Goal: Book appointment/travel/reservation

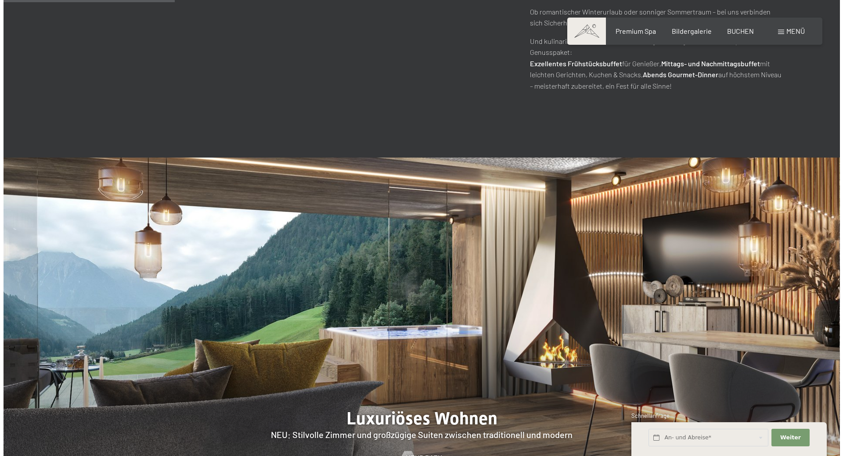
scroll to position [1054, 0]
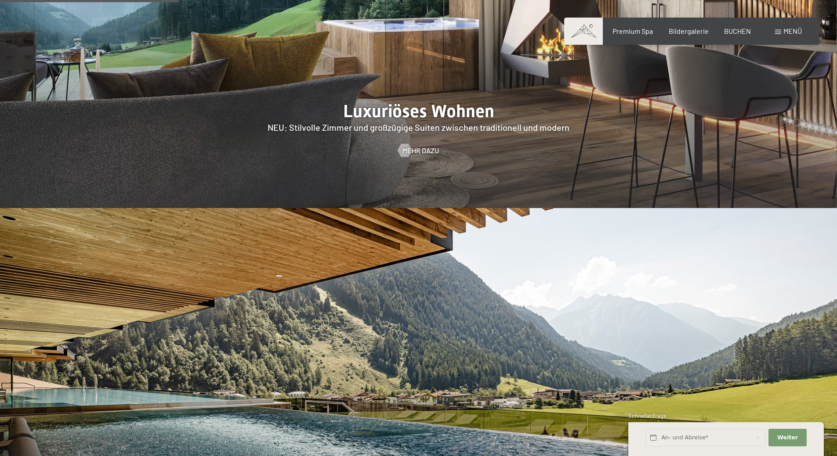
click at [781, 31] on div "Menü" at bounding box center [788, 31] width 27 height 10
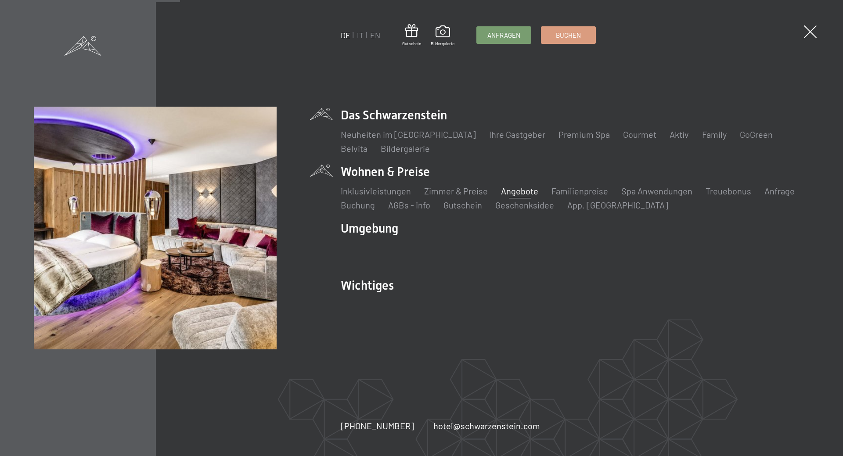
click at [517, 191] on link "Angebote" at bounding box center [519, 191] width 37 height 11
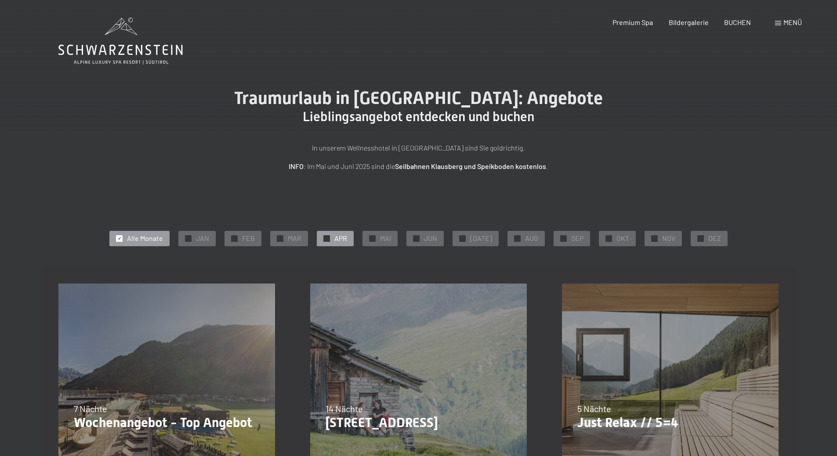
click at [328, 236] on span "✓" at bounding box center [327, 238] width 4 height 6
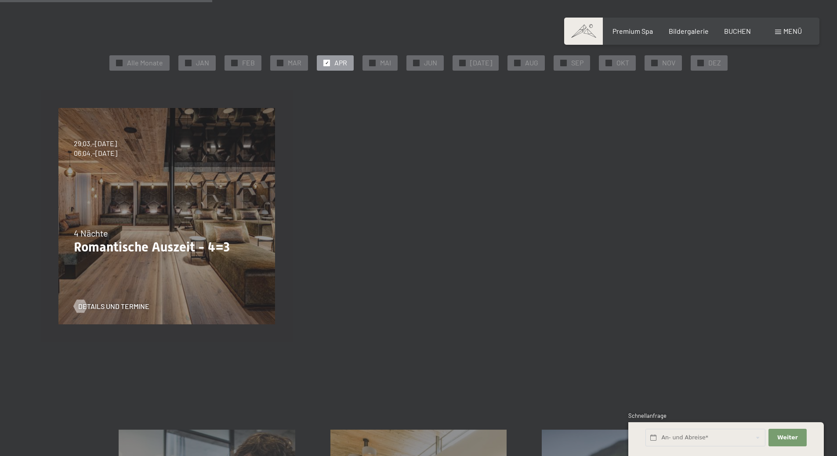
scroll to position [351, 0]
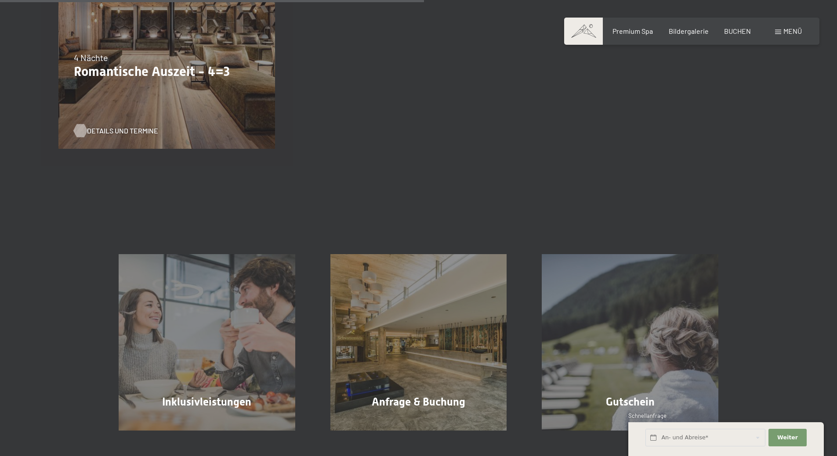
click at [135, 133] on span "Details und Termine" at bounding box center [122, 131] width 71 height 10
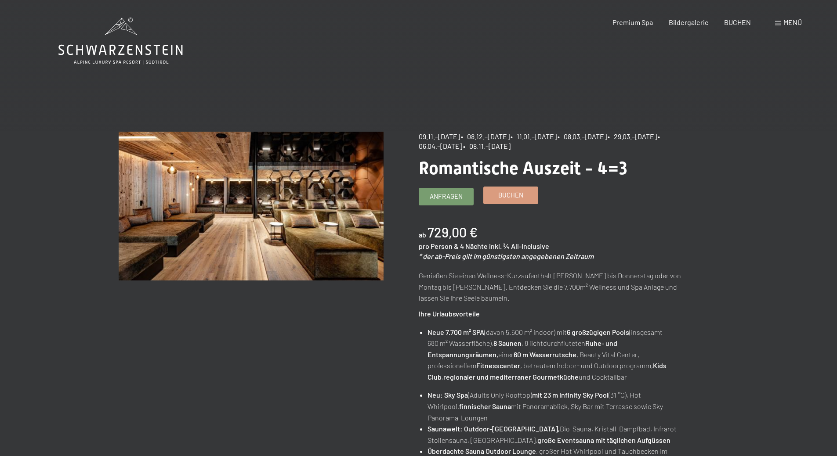
click at [499, 198] on span "Buchen" at bounding box center [510, 195] width 25 height 9
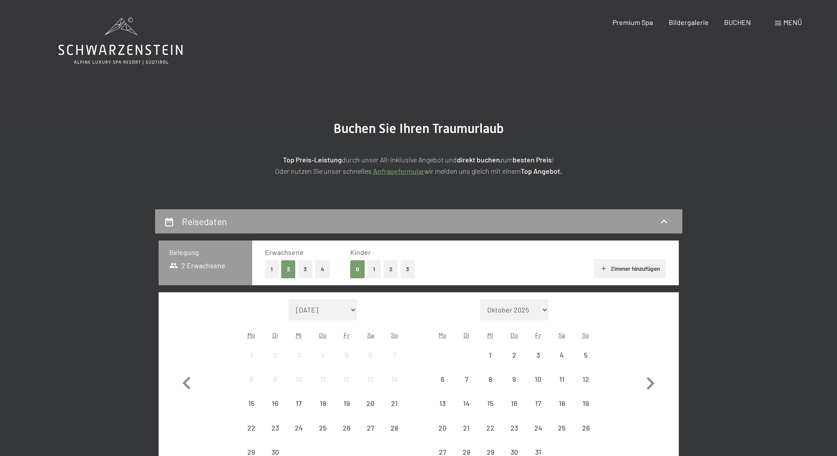
select select "2025-11-01"
select select "2025-12-01"
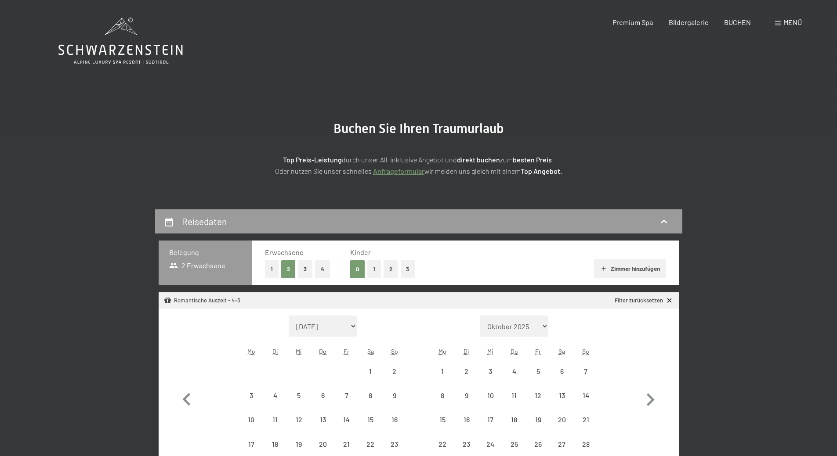
select select "2025-11-01"
select select "2025-12-01"
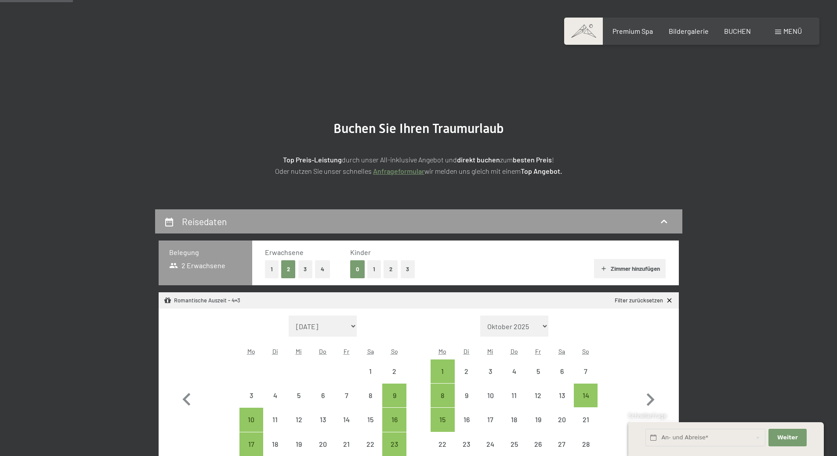
scroll to position [176, 0]
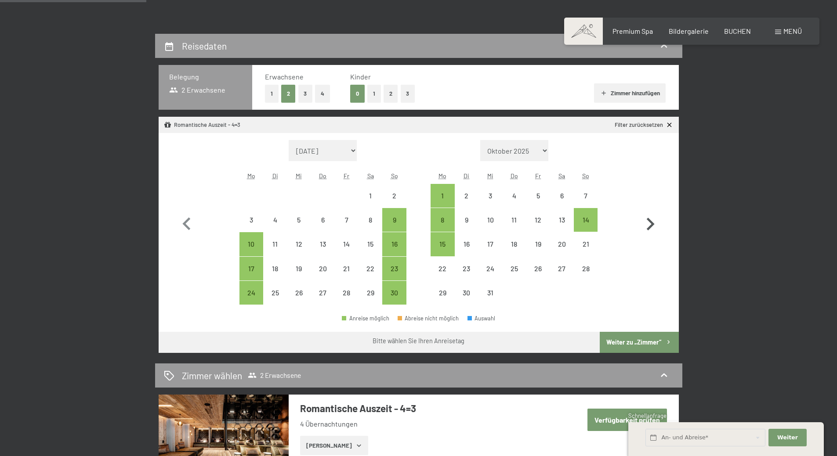
click at [649, 229] on icon "button" at bounding box center [650, 224] width 8 height 13
select select "2025-12-01"
select select "2026-01-01"
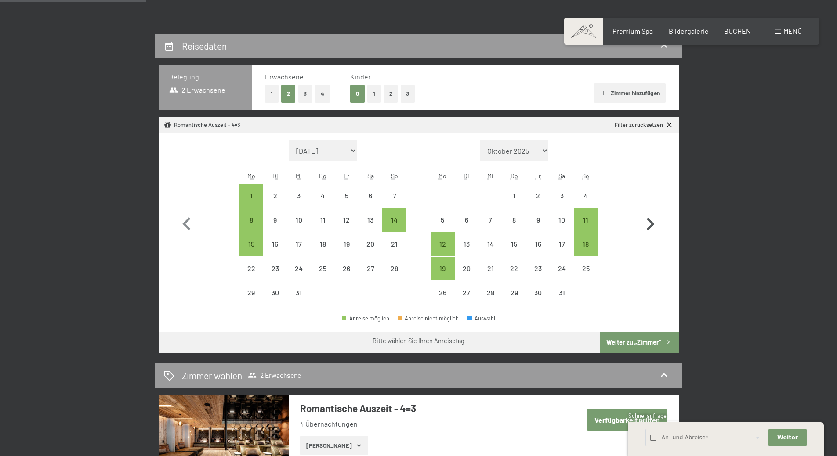
click at [649, 229] on icon "button" at bounding box center [650, 224] width 8 height 13
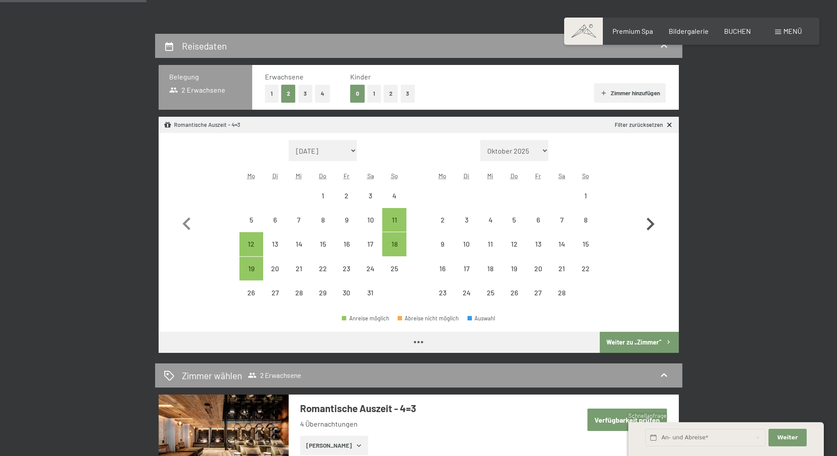
click at [649, 229] on icon "button" at bounding box center [650, 224] width 8 height 13
select select "2026-02-01"
select select "2026-03-01"
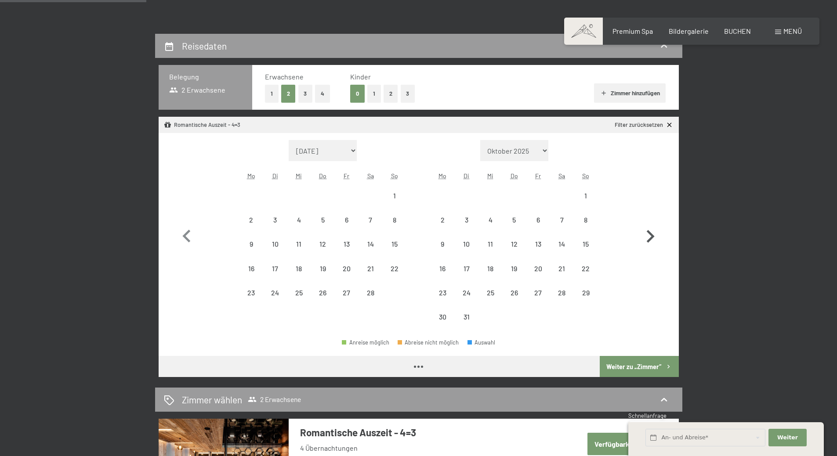
select select "2026-02-01"
select select "2026-03-01"
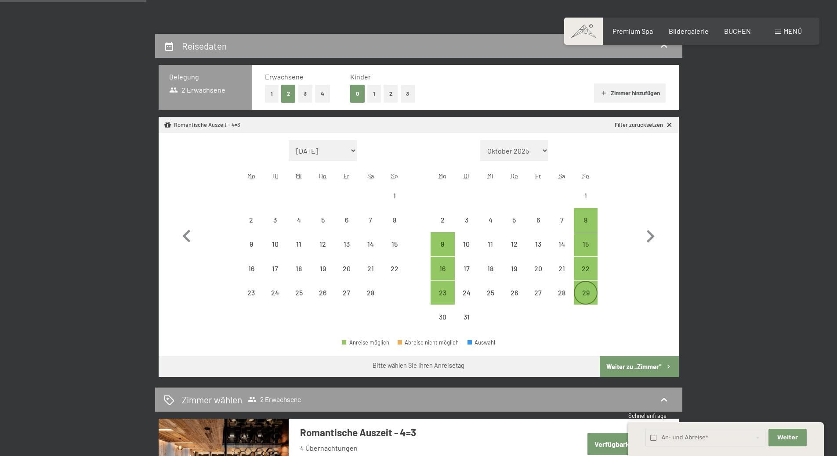
click at [584, 296] on div "29" at bounding box center [585, 300] width 22 height 22
select select "2026-02-01"
select select "2026-03-01"
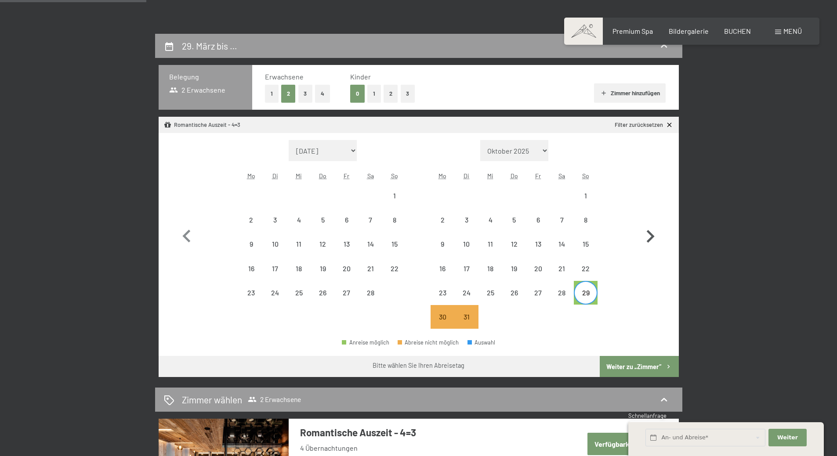
click at [644, 236] on icon "button" at bounding box center [649, 236] width 25 height 25
select select "2026-03-01"
select select "2026-04-01"
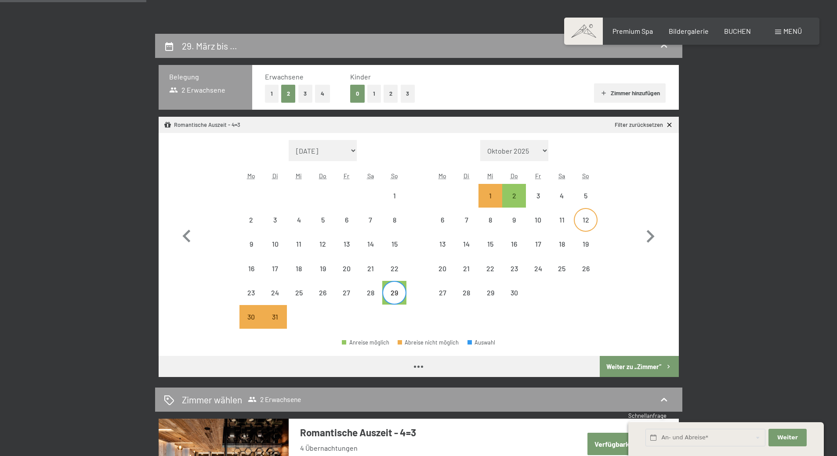
select select "2026-03-01"
select select "2026-04-01"
click at [518, 194] on div "2" at bounding box center [514, 203] width 22 height 22
select select "2026-03-01"
select select "2026-04-01"
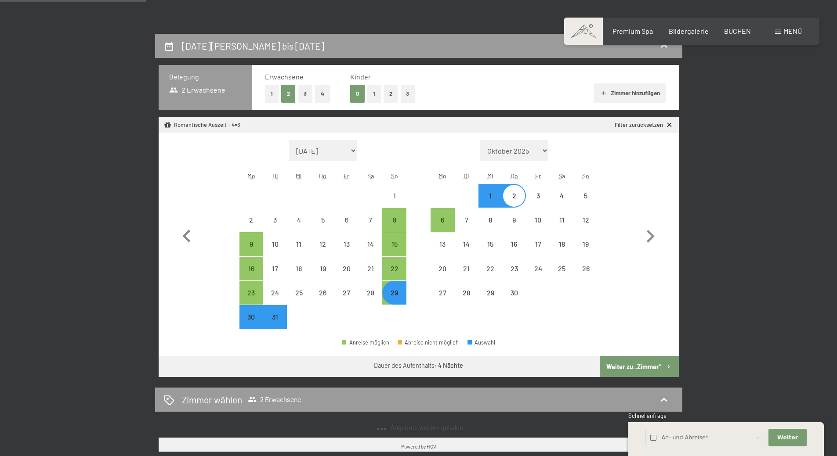
select select "2025-11-01"
select select "2025-12-01"
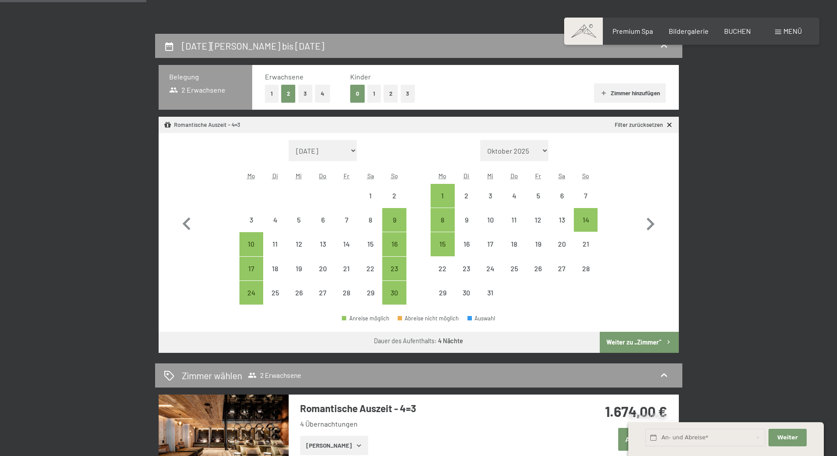
click at [636, 348] on button "Weiter zu „Zimmer“" at bounding box center [638, 342] width 79 height 21
select select "2025-11-01"
select select "2025-12-01"
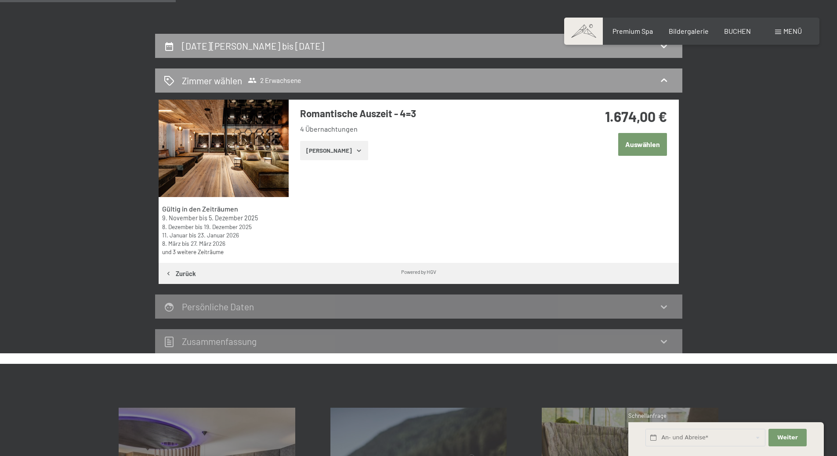
scroll to position [209, 0]
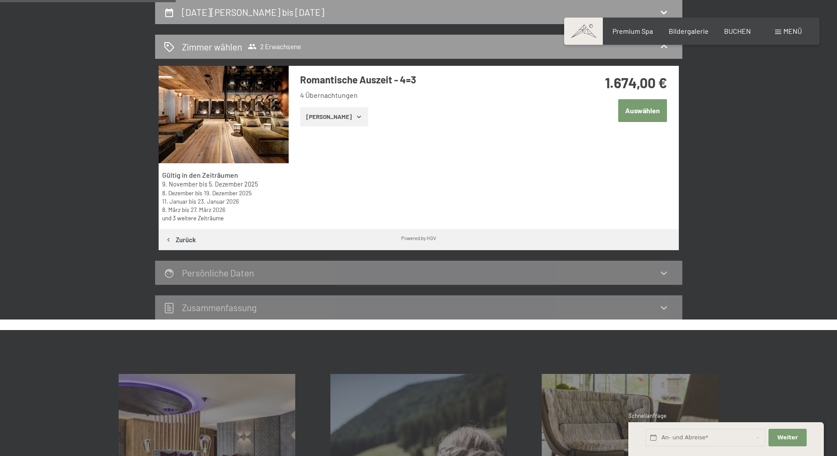
click at [330, 122] on button "Zeige Zimmer" at bounding box center [334, 116] width 68 height 19
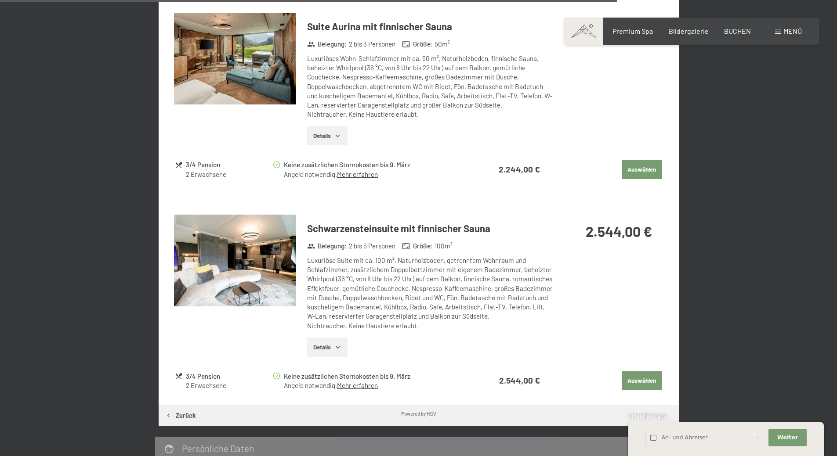
scroll to position [2010, 0]
